Goal: Task Accomplishment & Management: Complete application form

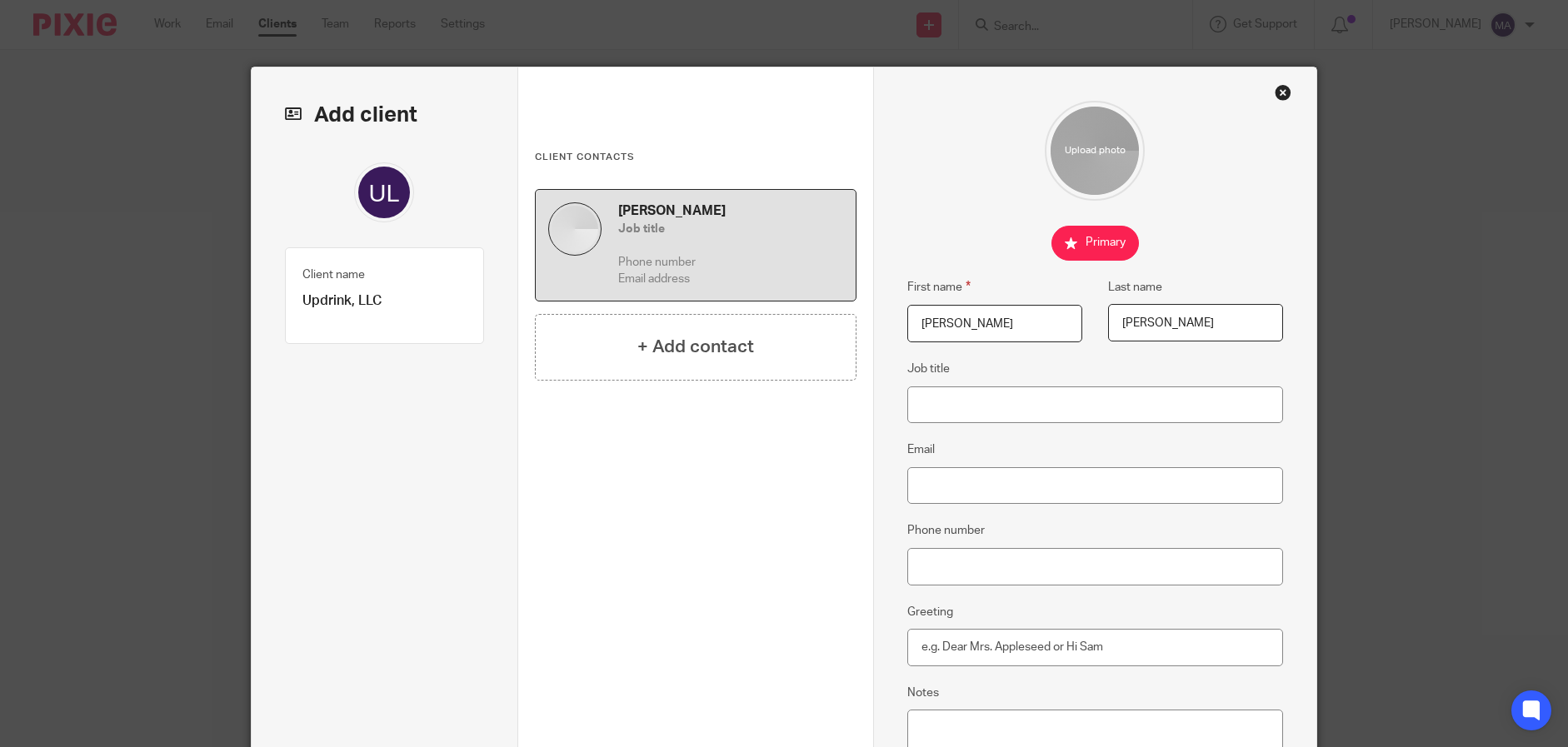
click at [1018, 403] on input "Job title" at bounding box center [1096, 405] width 377 height 38
click at [1006, 470] on input "Email" at bounding box center [1096, 486] width 377 height 38
paste input "[PERSON_NAME][EMAIL_ADDRESS][DOMAIN_NAME]"
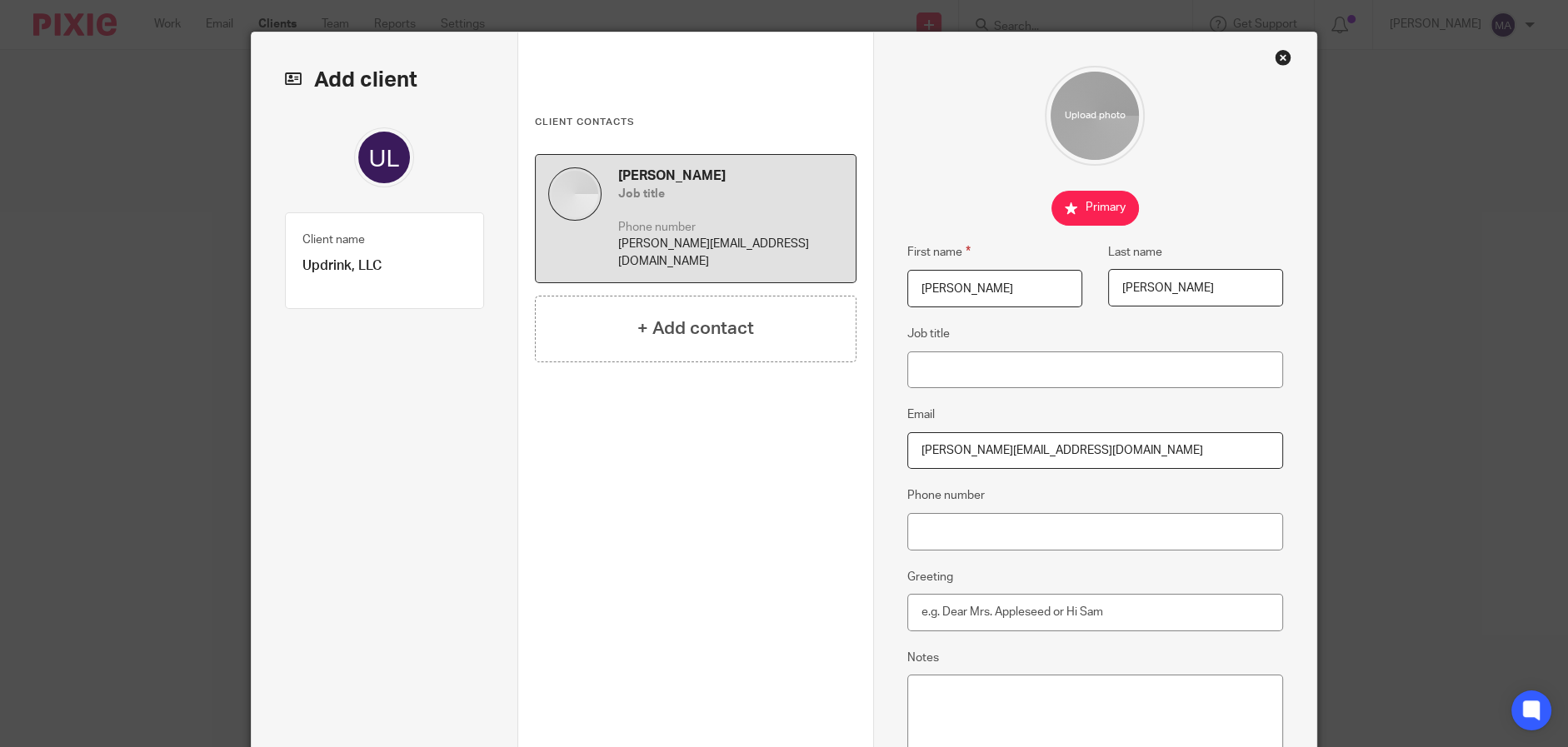
scroll to position [236, 0]
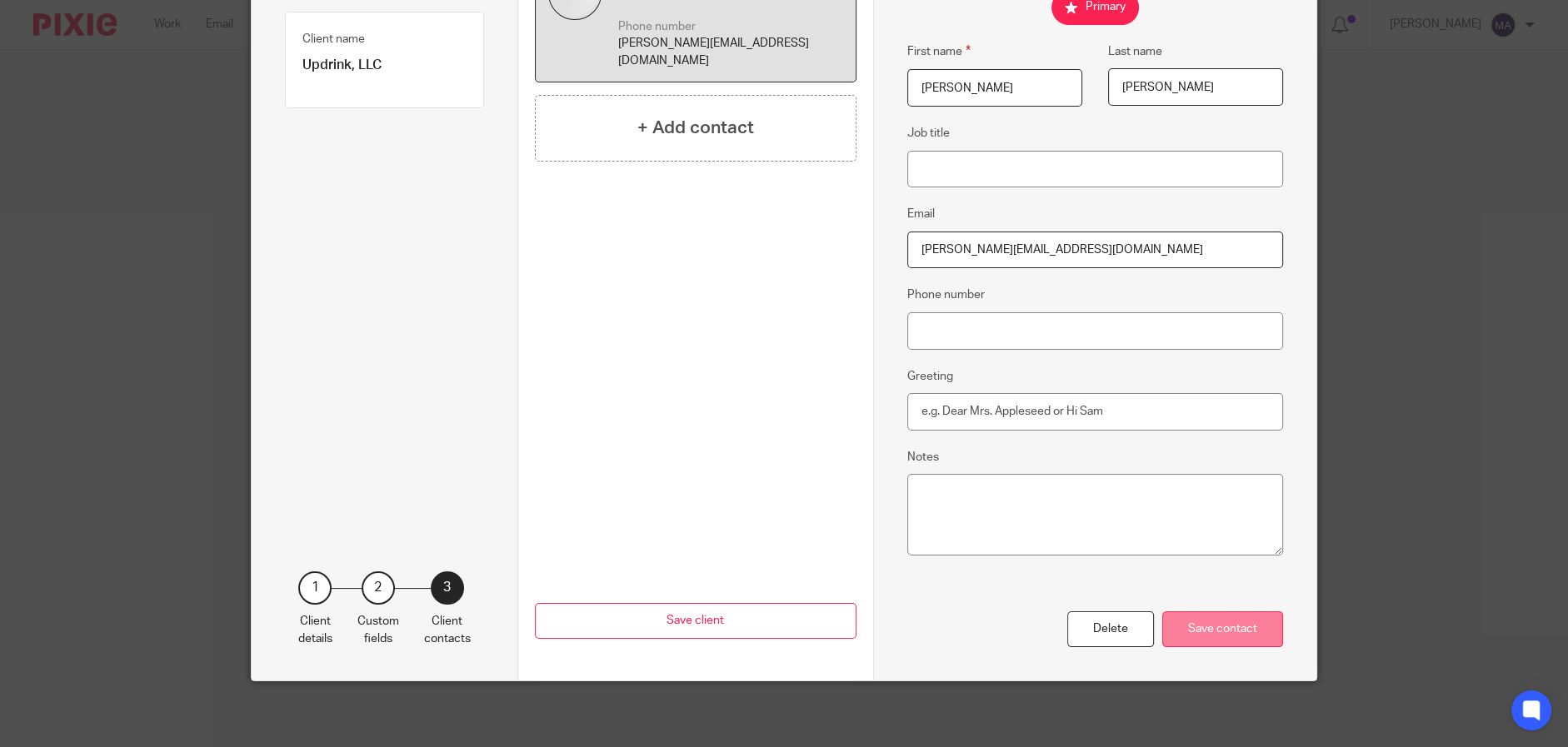
type input "[PERSON_NAME][EMAIL_ADDRESS][DOMAIN_NAME]"
click at [1249, 631] on div "Save contact" at bounding box center [1223, 629] width 121 height 36
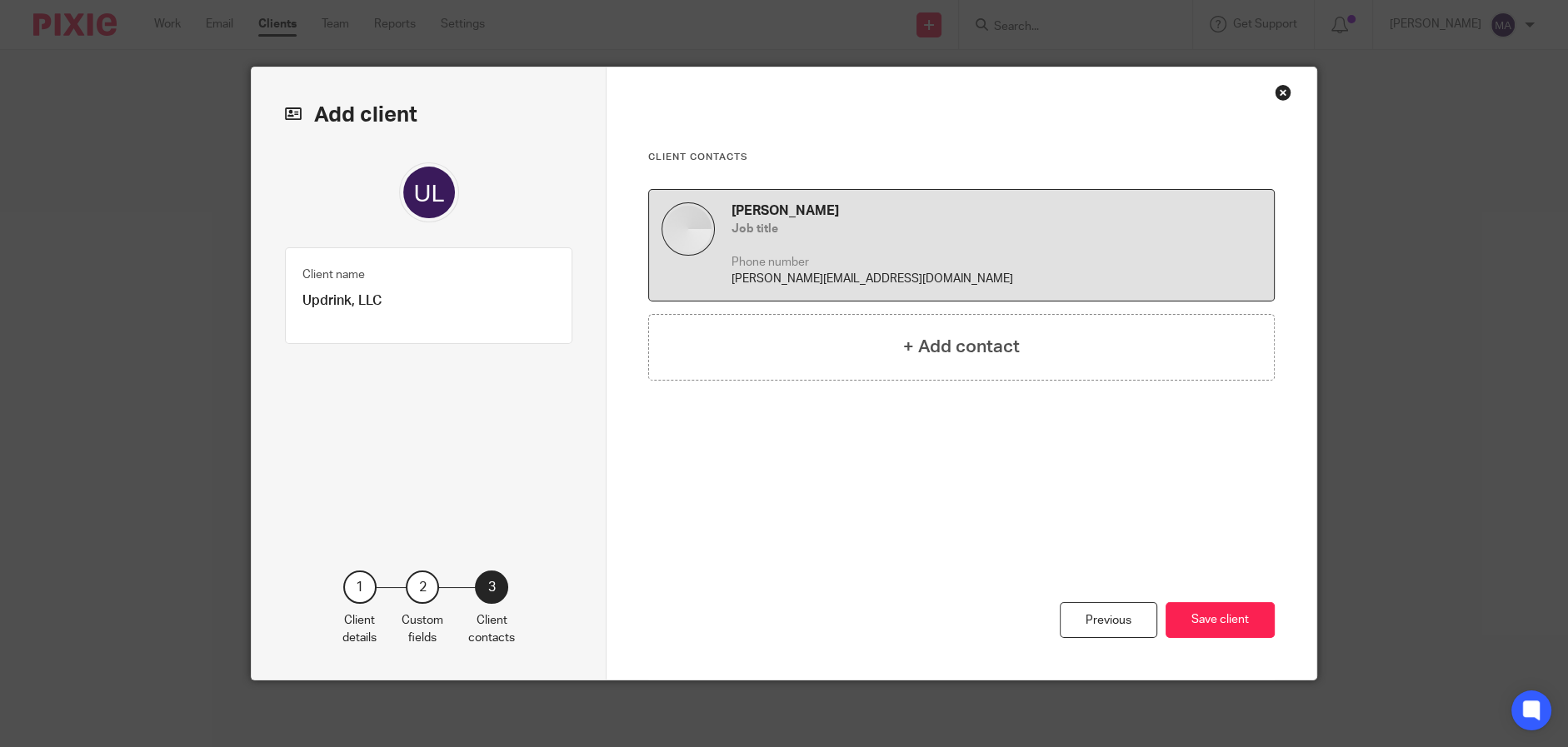
click at [1249, 631] on button "Save client" at bounding box center [1219, 621] width 109 height 36
